Goal: Task Accomplishment & Management: Manage account settings

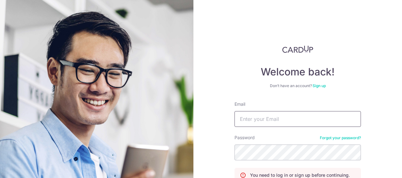
drag, startPoint x: 0, startPoint y: 0, endPoint x: 284, endPoint y: 121, distance: 308.9
click at [285, 121] on input "Email" at bounding box center [297, 119] width 126 height 16
type input "[EMAIL_ADDRESS][DOMAIN_NAME]"
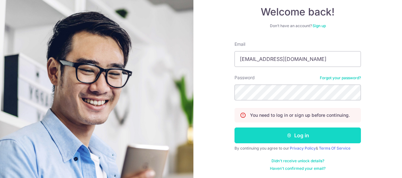
click at [300, 135] on button "Log in" at bounding box center [297, 136] width 126 height 16
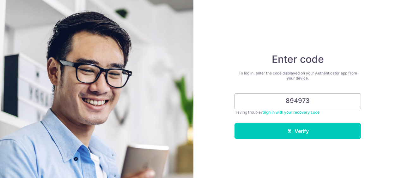
type input "894973"
click at [300, 135] on button "Verify" at bounding box center [297, 131] width 126 height 16
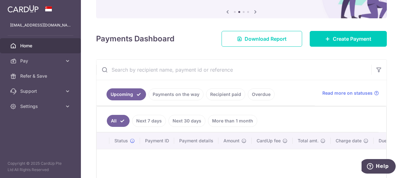
scroll to position [63, 0]
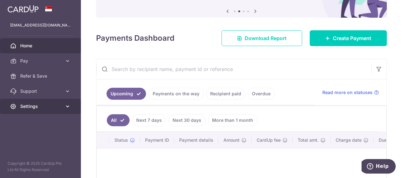
click at [33, 107] on span "Settings" at bounding box center [41, 106] width 42 height 6
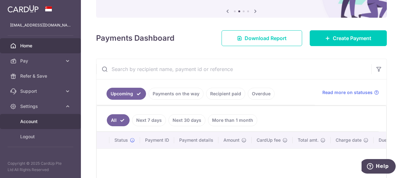
click at [29, 122] on span "Account" at bounding box center [41, 121] width 42 height 6
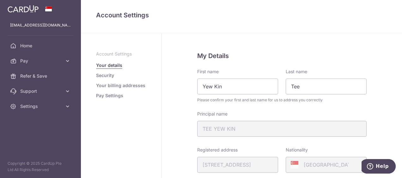
click at [109, 76] on link "Security" at bounding box center [105, 75] width 18 height 6
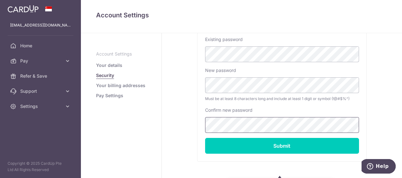
scroll to position [194, 0]
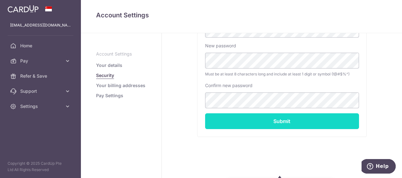
click at [279, 120] on input "Submit" at bounding box center [282, 121] width 154 height 16
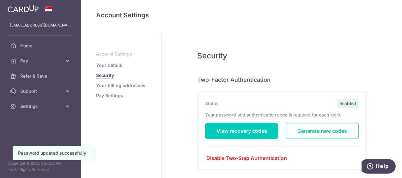
scroll to position [95, 0]
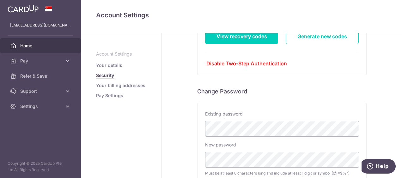
click at [27, 46] on span "Home" at bounding box center [41, 46] width 42 height 6
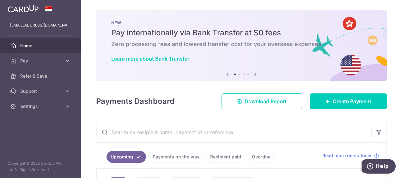
click at [27, 46] on span "Home" at bounding box center [41, 46] width 42 height 6
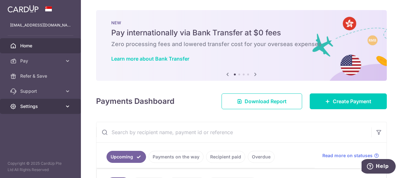
click at [30, 107] on span "Settings" at bounding box center [41, 106] width 42 height 6
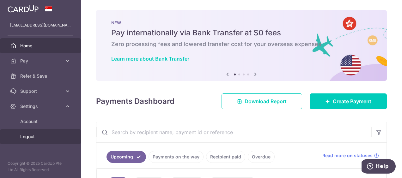
click at [28, 137] on span "Logout" at bounding box center [41, 137] width 42 height 6
